Goal: Navigation & Orientation: Find specific page/section

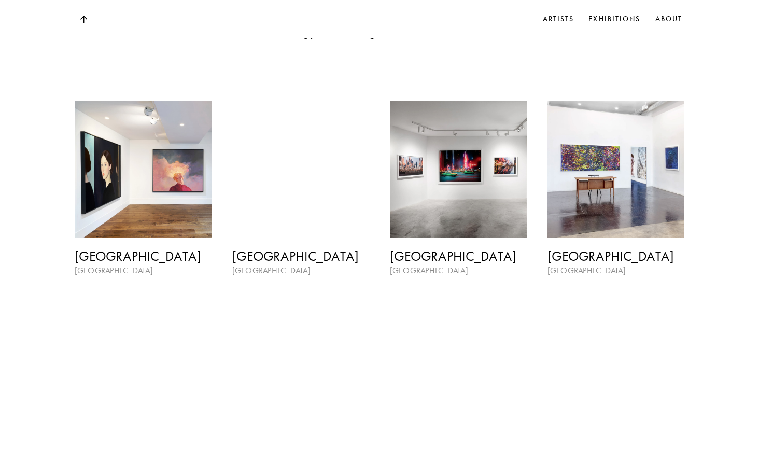
scroll to position [1531, 0]
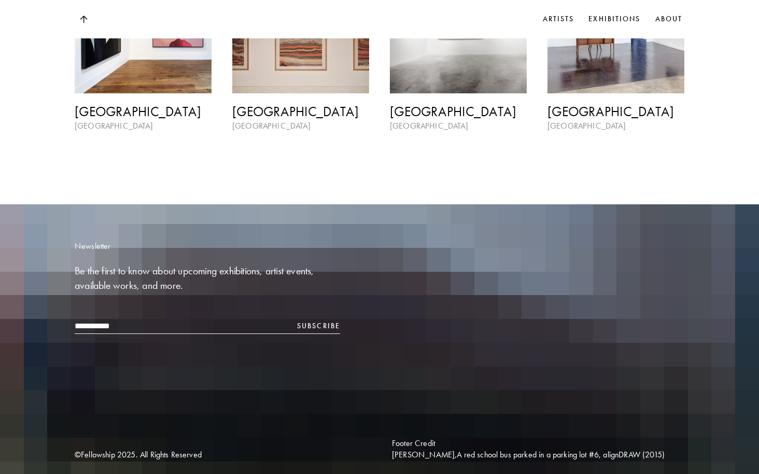
click at [401, 438] on div "Footer Credit [PERSON_NAME], A red school bus parked in a parking lot #6 , alig…" at bounding box center [538, 449] width 292 height 23
drag, startPoint x: 401, startPoint y: 437, endPoint x: 460, endPoint y: 442, distance: 58.9
click at [460, 443] on div "Footer Credit [PERSON_NAME], A red school bus parked in a parking lot #6 , alig…" at bounding box center [538, 449] width 292 height 23
click at [460, 442] on div "Footer Credit [PERSON_NAME], A red school bus parked in a parking lot #6 , alig…" at bounding box center [538, 449] width 292 height 23
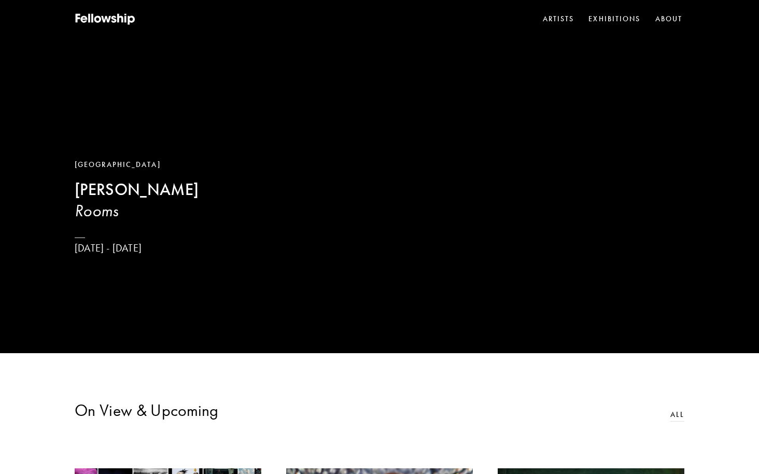
scroll to position [0, 0]
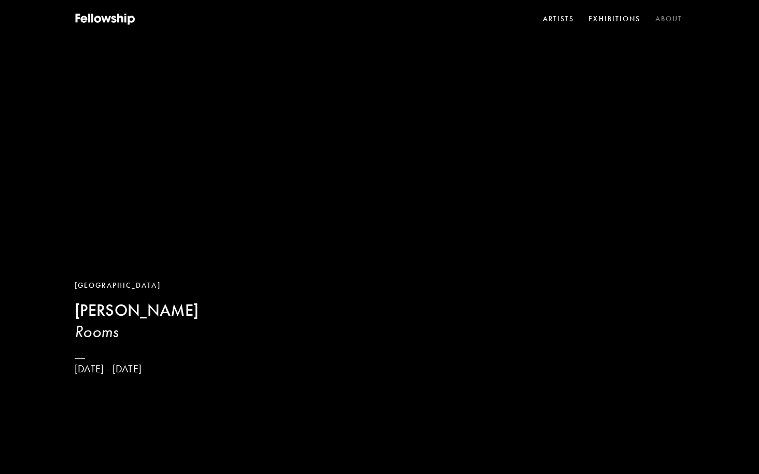
click at [660, 16] on link "About" at bounding box center [669, 19] width 32 height 16
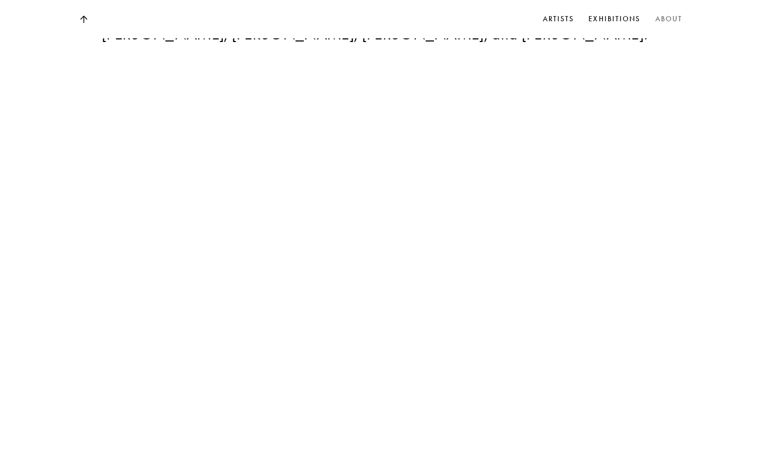
scroll to position [4382, 0]
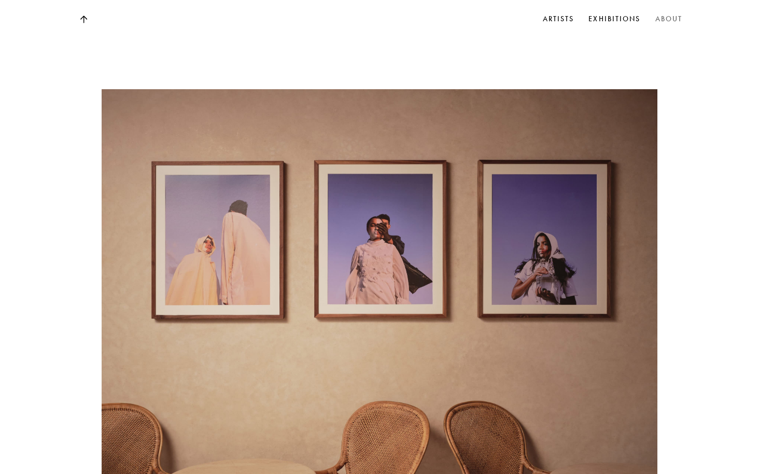
click at [661, 20] on link "About" at bounding box center [669, 19] width 32 height 16
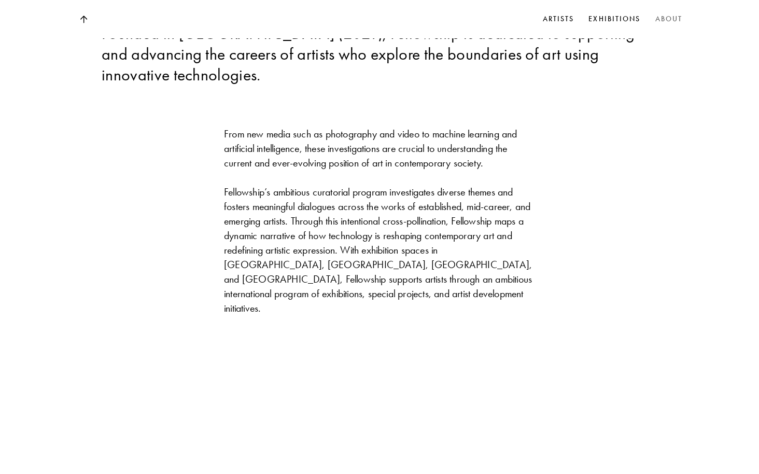
scroll to position [0, 0]
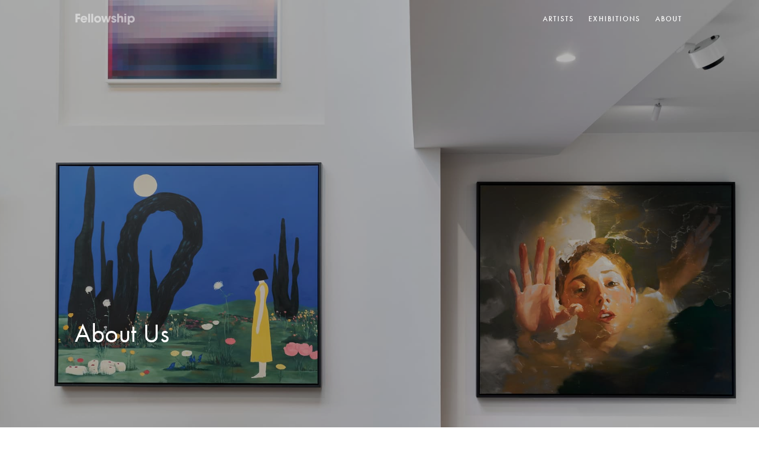
click at [109, 15] on icon at bounding box center [106, 19] width 62 height 13
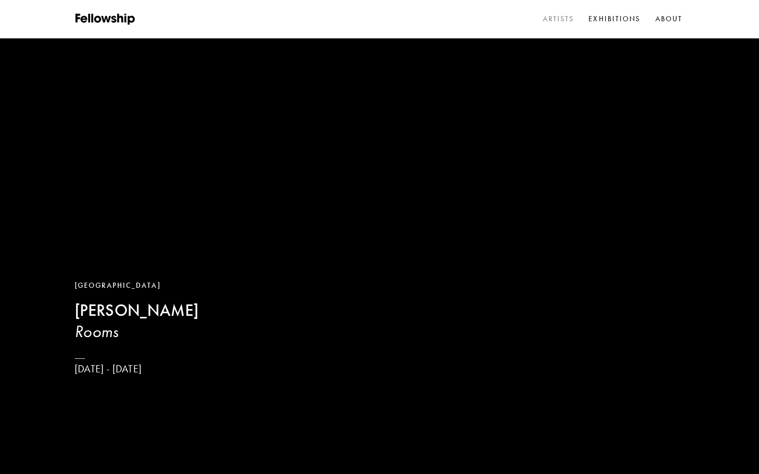
click at [563, 22] on link "Artists" at bounding box center [559, 19] width 36 height 16
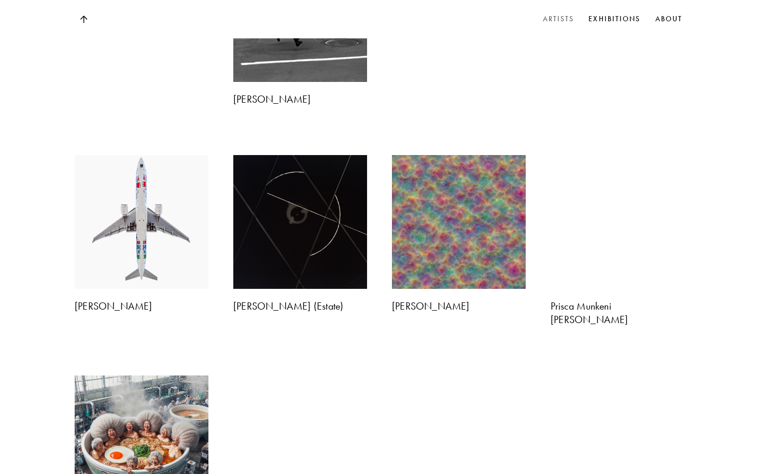
scroll to position [2252, 0]
